Goal: Task Accomplishment & Management: Use online tool/utility

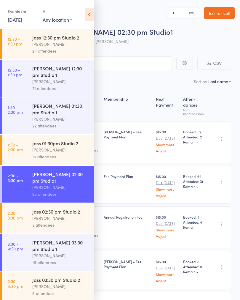
click at [29, 52] on link "12:30 - 1:30 pm Jass 12:30 pm Studio 2 [PERSON_NAME] 24 attendees" at bounding box center [48, 44] width 92 height 30
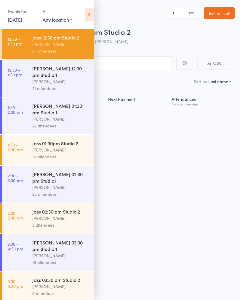
click at [90, 12] on icon at bounding box center [89, 14] width 9 height 12
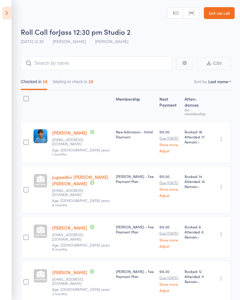
click at [10, 16] on icon at bounding box center [6, 13] width 9 height 12
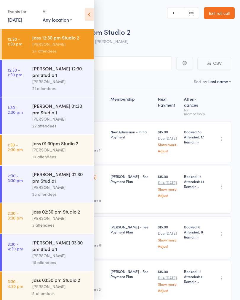
click at [12, 19] on link "[DATE]" at bounding box center [15, 19] width 15 height 7
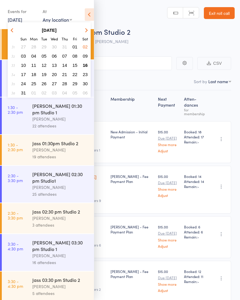
click at [86, 64] on span "16" at bounding box center [85, 65] width 5 height 5
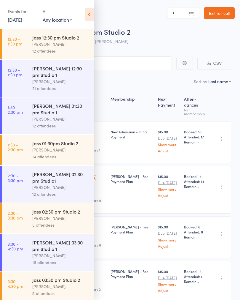
click at [92, 16] on icon at bounding box center [89, 14] width 9 height 12
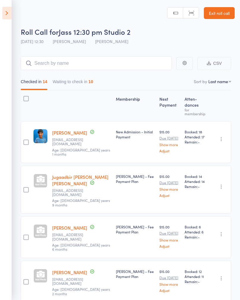
click at [8, 11] on icon at bounding box center [6, 13] width 9 height 12
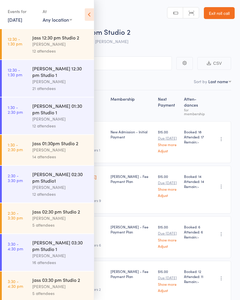
click at [26, 39] on link "12:30 - 1:30 pm Jass 12:30 pm Studio 2 [PERSON_NAME] 12 attendees" at bounding box center [48, 44] width 92 height 30
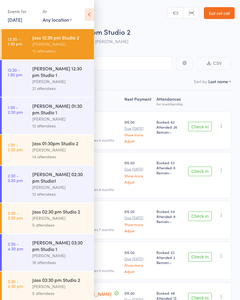
click at [90, 9] on icon at bounding box center [89, 14] width 9 height 12
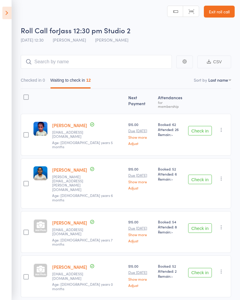
click at [209, 126] on button "Check in" at bounding box center [200, 130] width 24 height 9
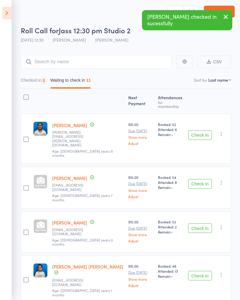
click at [207, 130] on button "Check in" at bounding box center [200, 134] width 24 height 9
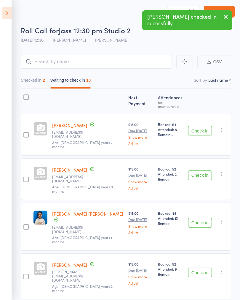
click at [198, 128] on button "Check in" at bounding box center [200, 130] width 24 height 9
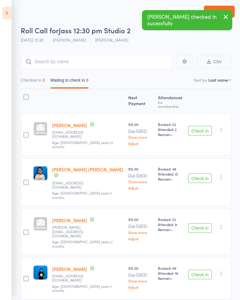
click at [195, 126] on button "Check in" at bounding box center [200, 130] width 24 height 9
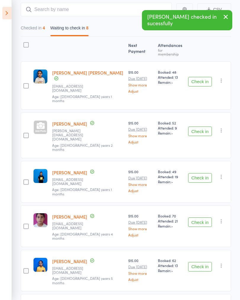
scroll to position [54, 0]
click at [191, 126] on button "Check in" at bounding box center [200, 130] width 24 height 9
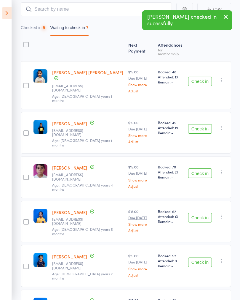
click at [200, 124] on button "Check in" at bounding box center [200, 128] width 24 height 9
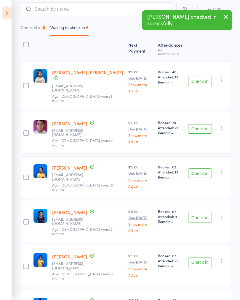
scroll to position [73, 0]
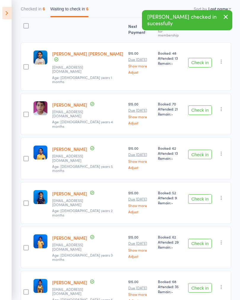
click at [201, 194] on button "Check in" at bounding box center [200, 198] width 24 height 9
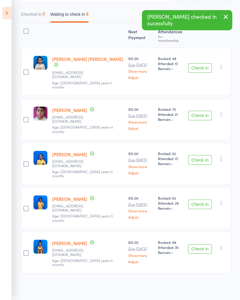
scroll to position [32, 0]
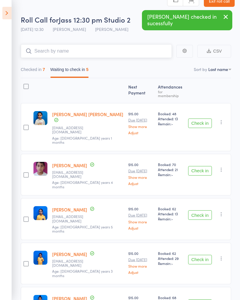
click at [54, 52] on input "search" at bounding box center [96, 51] width 151 height 14
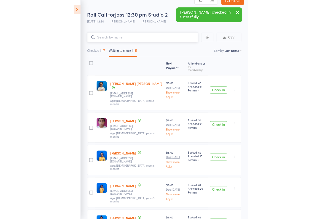
scroll to position [12, 0]
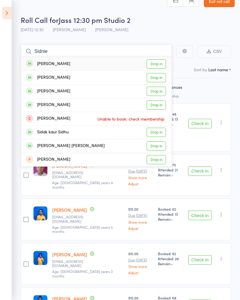
type input "Sidnie"
click at [162, 61] on link "Drop in" at bounding box center [156, 63] width 19 height 9
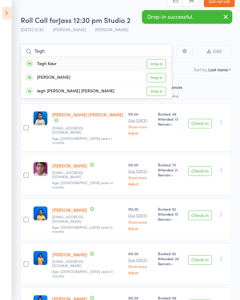
type input "Tegh"
click at [162, 62] on link "Drop in" at bounding box center [156, 63] width 19 height 9
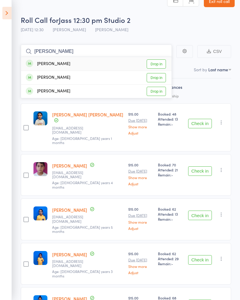
type input "[PERSON_NAME]"
click at [161, 64] on link "Drop in" at bounding box center [156, 63] width 19 height 9
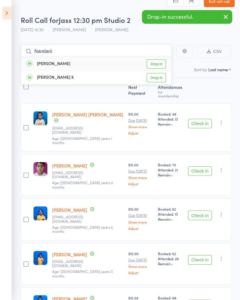
type input "Nandani"
click at [163, 62] on link "Drop in" at bounding box center [156, 63] width 19 height 9
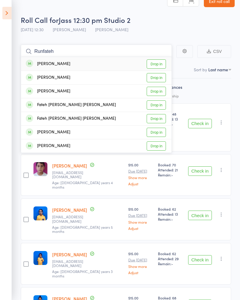
type input "Runfateh"
click at [160, 63] on link "Drop in" at bounding box center [156, 63] width 19 height 9
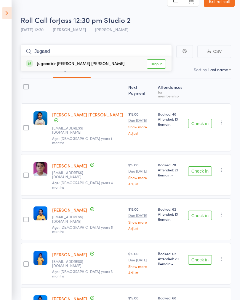
type input "Jugaad"
click at [157, 65] on link "Drop in" at bounding box center [156, 63] width 19 height 9
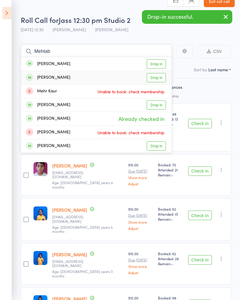
type input "Mehtab"
click at [159, 76] on link "Drop in" at bounding box center [156, 77] width 19 height 9
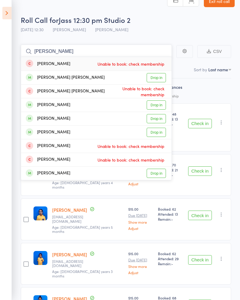
type input "[PERSON_NAME]"
click at [161, 130] on link "Drop in" at bounding box center [156, 132] width 19 height 9
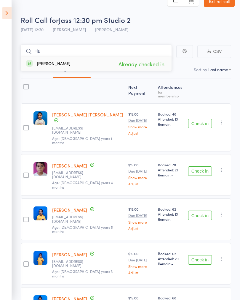
type input "H"
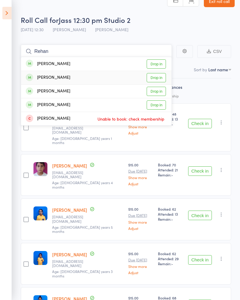
type input "Rehan"
click at [159, 76] on link "Drop in" at bounding box center [156, 77] width 19 height 9
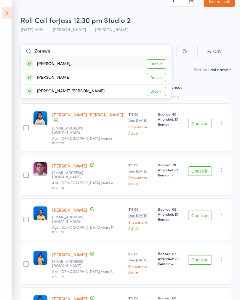
type input "Zorawa"
click at [161, 88] on link "Drop in" at bounding box center [156, 91] width 19 height 9
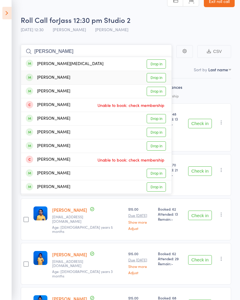
type input "[PERSON_NAME]"
click at [164, 77] on link "Drop in" at bounding box center [156, 77] width 19 height 9
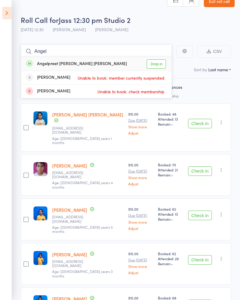
type input "Angel"
click at [160, 63] on link "Drop in" at bounding box center [156, 63] width 19 height 9
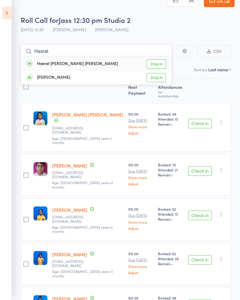
type input "Hasrat"
click at [158, 65] on link "Drop in" at bounding box center [156, 63] width 19 height 9
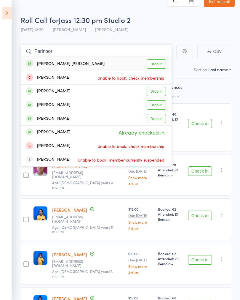
type input "Parinoor"
click at [158, 63] on link "Drop in" at bounding box center [156, 63] width 19 height 9
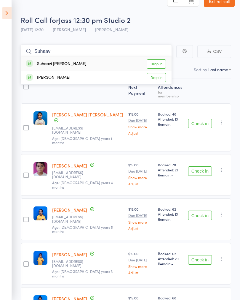
type input "Suhaav"
click at [160, 61] on link "Drop in" at bounding box center [156, 63] width 19 height 9
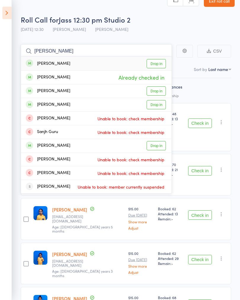
type input "[PERSON_NAME]"
click at [159, 61] on link "Drop in" at bounding box center [156, 63] width 19 height 9
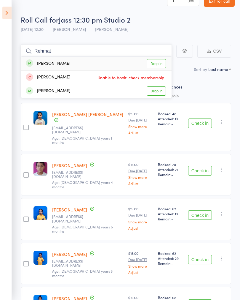
type input "Rehmat"
click at [165, 64] on link "Drop in" at bounding box center [156, 63] width 19 height 9
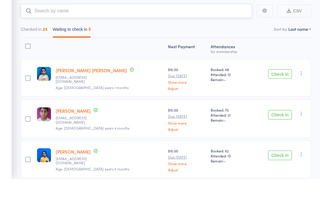
scroll to position [52, 0]
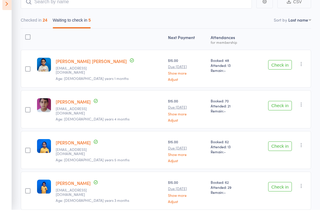
click at [10, 9] on icon at bounding box center [6, 13] width 9 height 12
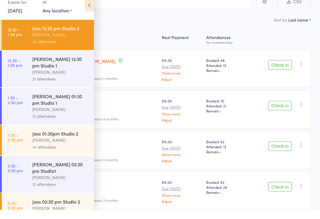
scroll to position [61, 0]
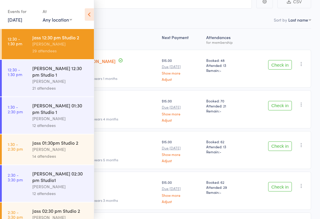
click at [31, 73] on link "12:30 - 1:30 pm [PERSON_NAME] 12:30 pm Studio 1 [PERSON_NAME] 21 attendees" at bounding box center [48, 78] width 92 height 37
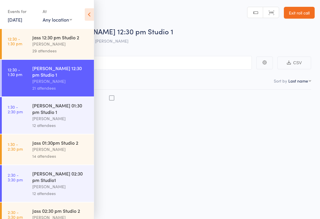
scroll to position [4, 0]
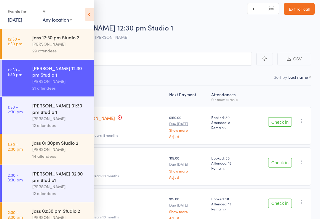
click at [93, 10] on icon at bounding box center [89, 14] width 9 height 12
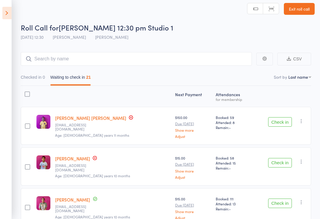
click at [278, 204] on button "Check in" at bounding box center [280, 203] width 24 height 9
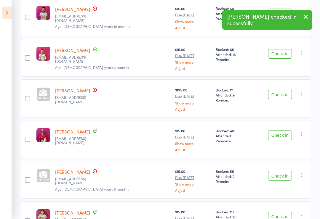
scroll to position [154, 0]
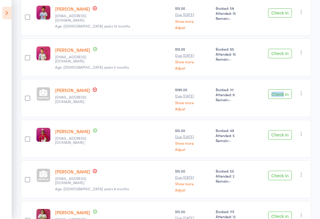
click at [274, 105] on div "Check in Check in Send message Add Note Add Task Add Flag Remove [PERSON_NAME] …" at bounding box center [282, 98] width 58 height 38
click at [278, 99] on button "Check in" at bounding box center [280, 94] width 24 height 9
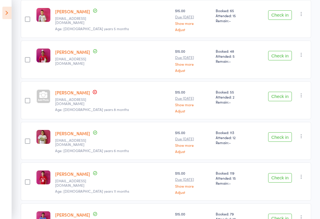
scroll to position [193, 0]
click at [283, 96] on button "Check in" at bounding box center [280, 96] width 24 height 9
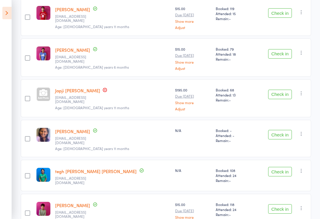
scroll to position [317, 0]
click at [284, 98] on button "Check in" at bounding box center [280, 94] width 24 height 9
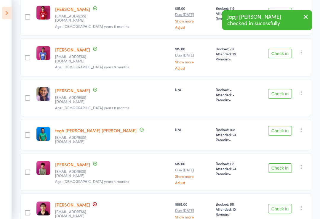
click at [282, 58] on button "Check in" at bounding box center [280, 53] width 24 height 9
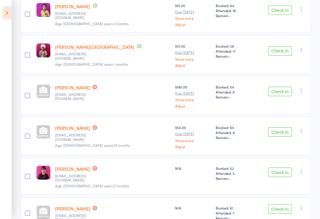
scroll to position [536, 0]
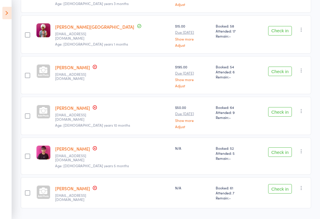
click at [283, 184] on button "Check in" at bounding box center [280, 188] width 24 height 9
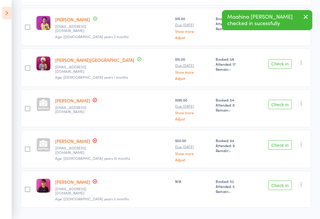
click at [9, 14] on icon at bounding box center [6, 13] width 9 height 12
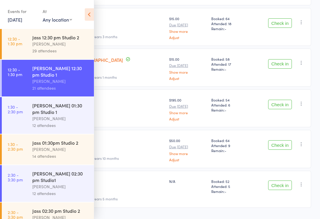
click at [91, 19] on icon at bounding box center [89, 14] width 9 height 12
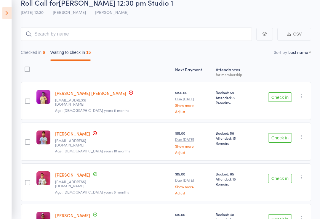
scroll to position [0, 0]
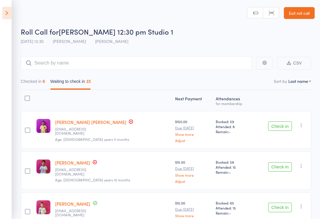
click at [36, 83] on button "Checked in 6" at bounding box center [33, 83] width 24 height 14
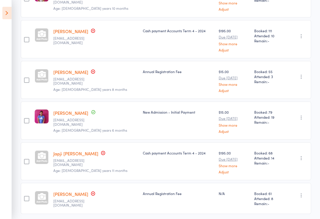
scroll to position [145, 0]
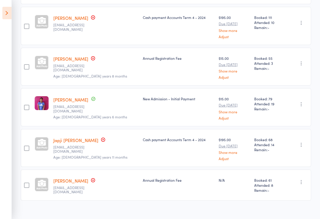
click at [301, 182] on icon "button" at bounding box center [302, 182] width 6 height 6
click at [292, 197] on li "Undo check-in" at bounding box center [280, 193] width 49 height 7
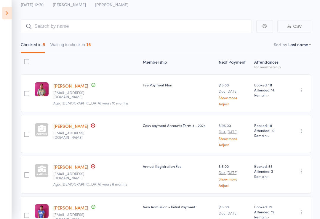
scroll to position [0, 0]
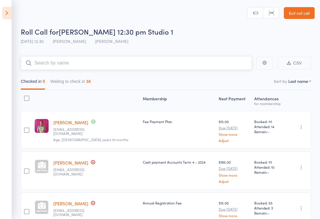
click at [175, 60] on input "search" at bounding box center [136, 63] width 231 height 14
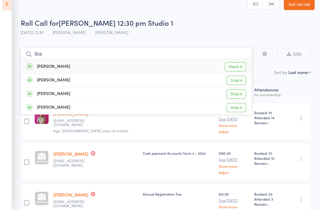
type input "Sra"
click at [233, 71] on link "Check in" at bounding box center [235, 75] width 21 height 9
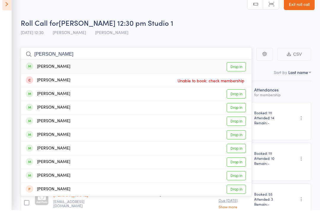
type input "[PERSON_NAME]"
click at [237, 71] on link "Drop in" at bounding box center [236, 75] width 19 height 9
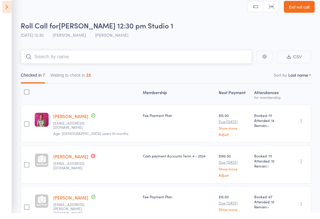
click at [220, 56] on input "search" at bounding box center [136, 63] width 231 height 14
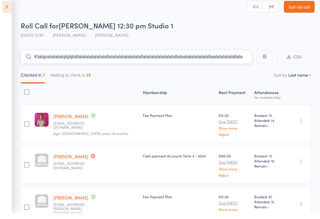
type input "Klalqoalalalalqlqlqlallalalalalalalalallalalalalalalalalallalalalalalalalalalla…"
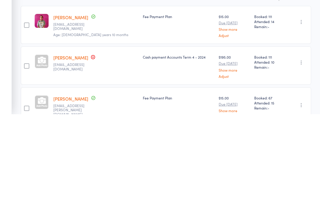
scroll to position [1, 0]
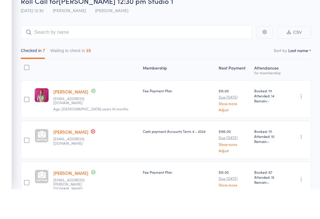
click at [308, 77] on select "First name Last name Birthday [DATE]? Behind on payments? Check in time Next pa…" at bounding box center [300, 80] width 23 height 6
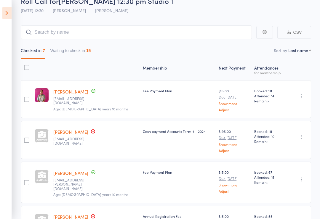
select select "2"
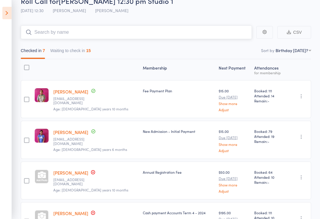
click at [233, 34] on input "search" at bounding box center [136, 33] width 231 height 14
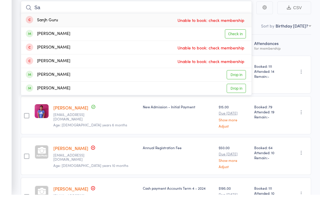
click at [271, 45] on nav "Checked in 7 Waiting to check in 15" at bounding box center [166, 52] width 296 height 14
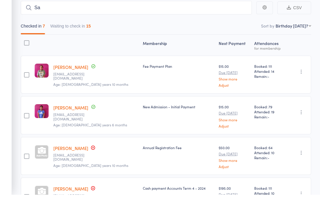
click at [302, 47] on select "First name Last name Birthday [DATE]? Behind on payments? Check in time Next pa…" at bounding box center [294, 50] width 36 height 6
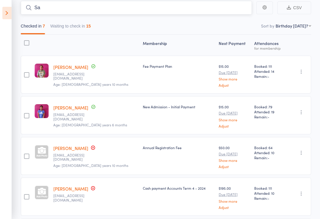
click at [184, 7] on input "Sa" at bounding box center [136, 8] width 231 height 14
type input "S"
type input "1"
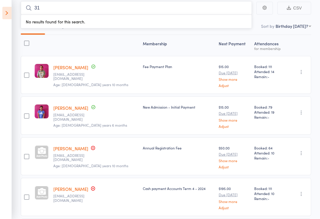
type input "3"
type input "1"
type input "2"
type input "3"
type input "4"
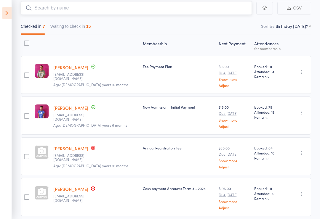
type input "5"
type input "6"
type input "7"
type input "8"
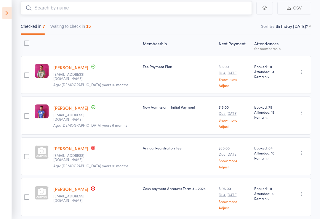
type input "9"
type input "0"
type input "1"
click at [306, 32] on nav "Checked in 7 Waiting to check in 15" at bounding box center [166, 28] width 296 height 14
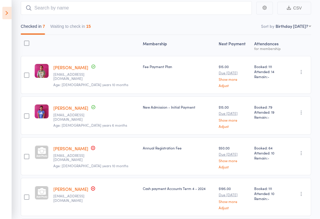
click at [299, 27] on select "First name Last name Birthday [DATE]? Behind on payments? Check in time Next pa…" at bounding box center [294, 26] width 36 height 6
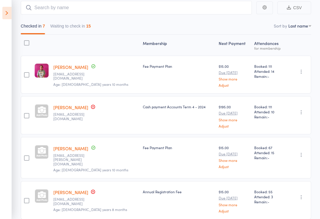
click at [295, 24] on select "First name Last name Birthday [DATE]? Behind on payments? Check in time Next pa…" at bounding box center [300, 26] width 23 height 6
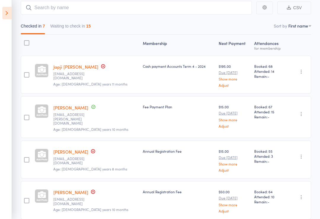
click at [298, 31] on nav "Checked in 7 Waiting to check in 15" at bounding box center [166, 28] width 296 height 14
click at [298, 30] on nav "Checked in 7 Waiting to check in 15" at bounding box center [166, 28] width 296 height 14
click at [295, 23] on nav "Checked in 7 Waiting to check in 15" at bounding box center [166, 28] width 296 height 14
click at [308, 25] on select "First name Last name Birthday [DATE]? Behind on payments? Check in time Next pa…" at bounding box center [300, 26] width 23 height 6
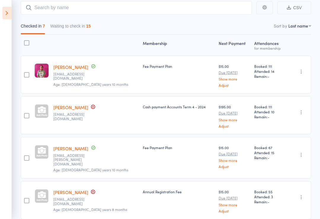
click at [306, 28] on select "First name Last name Birthday [DATE]? Behind on payments? Check in time Next pa…" at bounding box center [300, 26] width 23 height 6
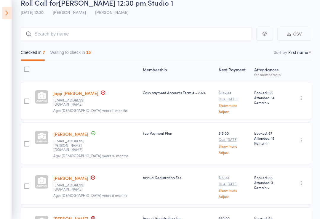
scroll to position [0, 0]
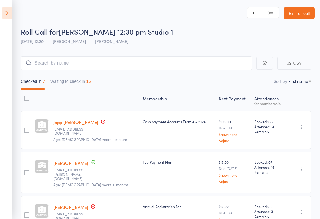
click at [291, 78] on nav "Checked in 7 Waiting to check in 15" at bounding box center [166, 83] width 296 height 14
click at [299, 84] on select "First name Last name Birthday [DATE]? Behind on payments? Check in time Next pa…" at bounding box center [300, 81] width 23 height 6
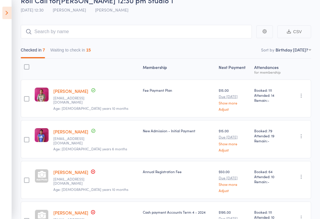
scroll to position [31, 0]
click at [296, 50] on select "First name Last name Birthday [DATE]? Behind on payments? Check in time Next pa…" at bounding box center [294, 50] width 36 height 6
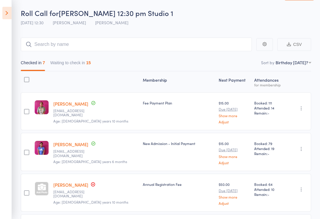
scroll to position [20, 0]
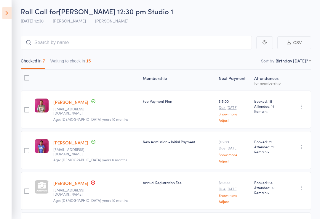
click at [289, 58] on nav "Checked in 7 Waiting to check in 15" at bounding box center [166, 63] width 296 height 14
click at [298, 64] on select "First name Last name Birthday [DATE]? Behind on payments? Check in time Next pa…" at bounding box center [294, 61] width 36 height 6
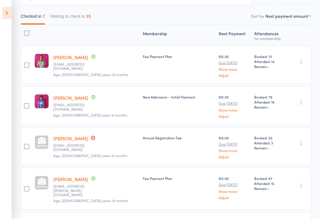
scroll to position [0, 0]
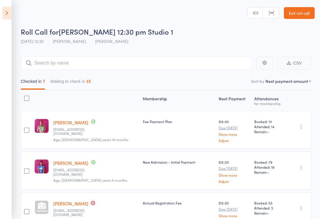
click at [307, 79] on nav "Checked in 7 Waiting to check in 15" at bounding box center [166, 83] width 296 height 14
click at [300, 84] on select "First name Last name Birthday [DATE]? Behind on payments? Check in time Next pa…" at bounding box center [289, 81] width 46 height 6
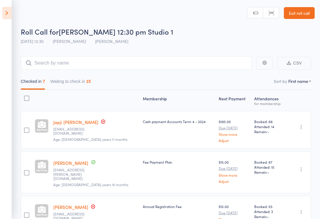
click at [305, 83] on select "First name Last name Birthday [DATE]? Behind on payments? Check in time Next pa…" at bounding box center [300, 81] width 23 height 6
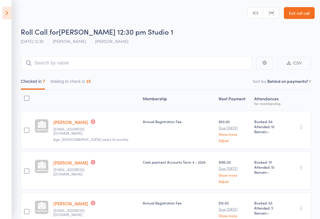
click at [307, 80] on select "First name Last name Birthday [DATE]? Behind on payments? Check in time Next pa…" at bounding box center [289, 81] width 44 height 6
click at [303, 84] on select "First name Last name Birthday [DATE]? Behind on payments? Check in time Next pa…" at bounding box center [295, 81] width 33 height 6
select select "1"
click at [300, 87] on nav "Checked in 7 Waiting to check in 15" at bounding box center [166, 83] width 296 height 14
click at [230, 64] on input "search" at bounding box center [136, 63] width 231 height 14
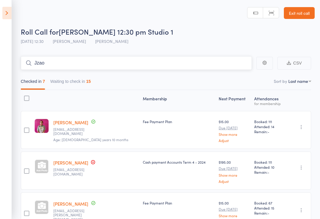
click at [39, 63] on input "Jzao" at bounding box center [136, 63] width 231 height 14
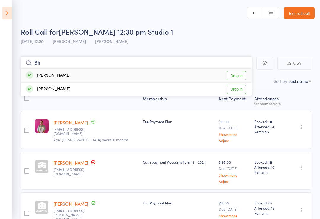
type input "B"
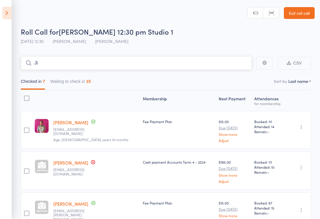
type input "J"
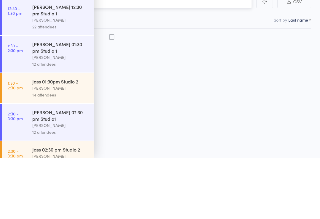
scroll to position [4, 0]
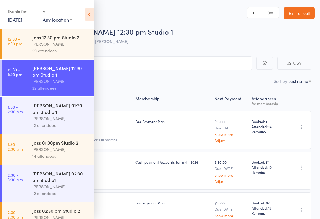
click at [88, 11] on icon at bounding box center [89, 14] width 9 height 12
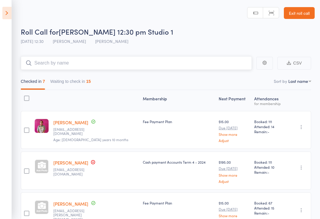
click at [227, 63] on input "search" at bounding box center [136, 63] width 231 height 14
type input "🙈"
type input "🦾"
click at [241, 60] on input "search" at bounding box center [136, 63] width 231 height 14
click at [276, 79] on nav "Checked in 7 Waiting to check in 15" at bounding box center [166, 83] width 296 height 14
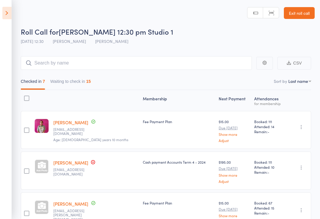
click at [279, 73] on div "Checked in 7 Waiting to check in 15" at bounding box center [166, 80] width 291 height 20
click at [51, 67] on input "search" at bounding box center [136, 63] width 231 height 14
click at [57, 63] on input "search" at bounding box center [136, 63] width 231 height 14
paste input "[URL][DOMAIN_NAME][PHONE_NUMBER]"
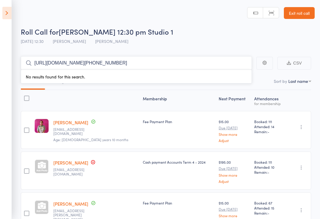
paste input "[URL][DOMAIN_NAME][PHONE_NUMBER]"
click at [196, 62] on input "[URL][DOMAIN_NAME][PHONE_NUMBER] [URL][DOMAIN_NAME][PHONE_NUMBER]" at bounding box center [136, 63] width 231 height 14
click at [216, 60] on input "[URL][DOMAIN_NAME][PHONE_NUMBER] [URL][DOMAIN_NAME][PHONE_NUMBER]" at bounding box center [136, 63] width 231 height 14
click at [228, 61] on input "[URL][DOMAIN_NAME][PHONE_NUMBER] [URL][DOMAIN_NAME][PHONE_NUMBER]" at bounding box center [136, 63] width 231 height 14
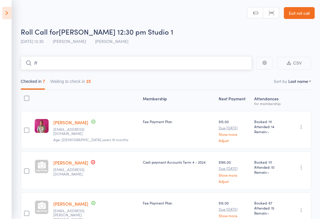
type input "/"
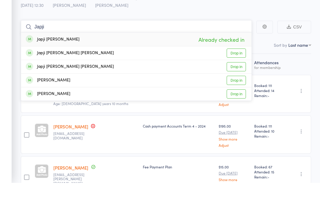
type input "Japji"
click at [240, 98] on link "Drop in" at bounding box center [236, 102] width 19 height 9
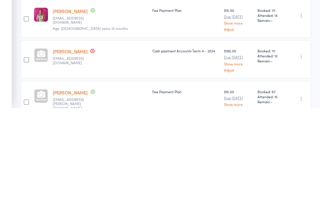
scroll to position [2, 0]
